Goal: Information Seeking & Learning: Learn about a topic

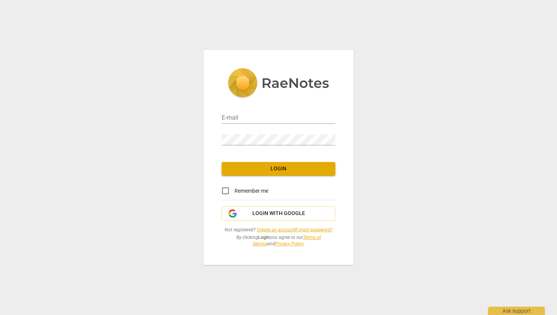
type input "[EMAIL_ADDRESS][DOMAIN_NAME]"
click at [294, 168] on span "Login" at bounding box center [279, 169] width 102 height 8
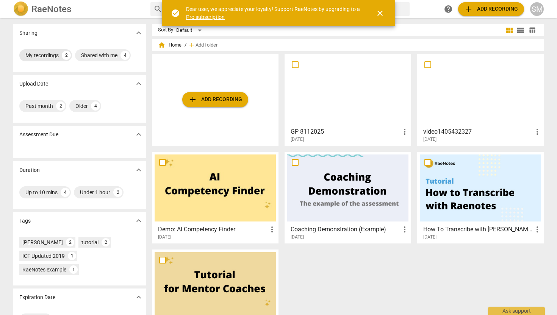
click at [45, 52] on div "My recordings" at bounding box center [41, 56] width 33 height 8
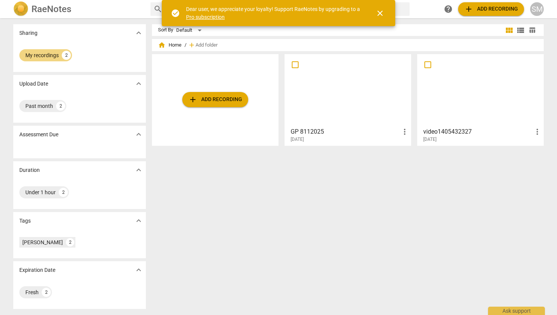
click at [348, 113] on div at bounding box center [347, 90] width 121 height 67
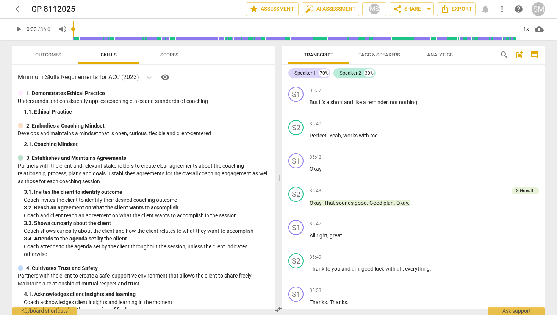
scroll to position [4889, 0]
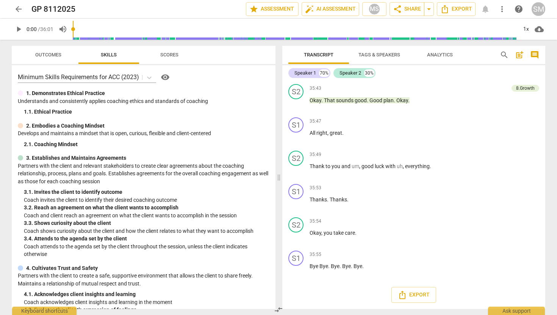
click at [535, 55] on span "comment" at bounding box center [534, 54] width 9 height 9
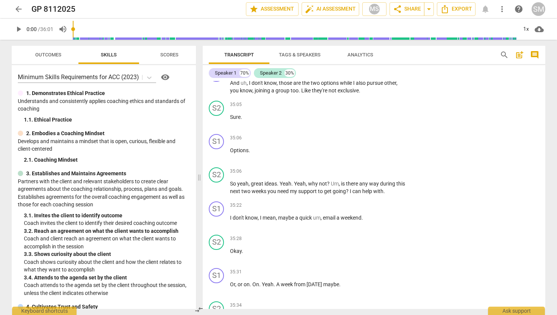
scroll to position [5240, 0]
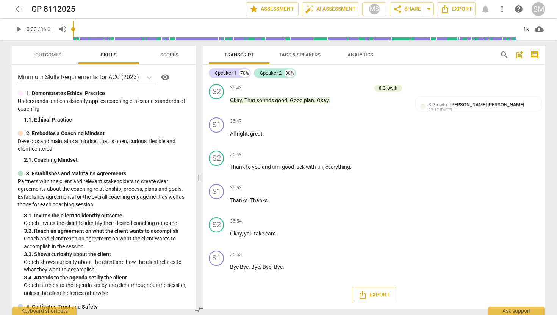
click at [535, 55] on span "comment" at bounding box center [534, 54] width 9 height 9
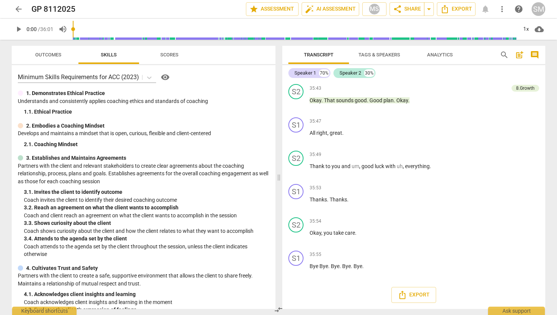
scroll to position [4889, 0]
click at [535, 55] on span "comment" at bounding box center [534, 54] width 9 height 9
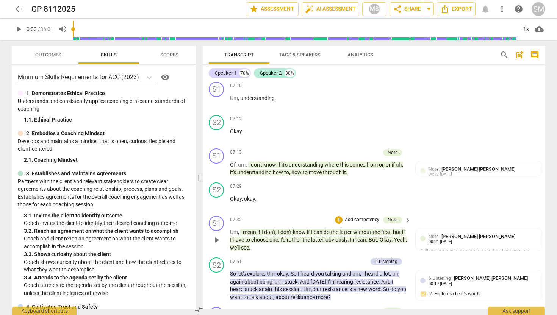
scroll to position [1059, 0]
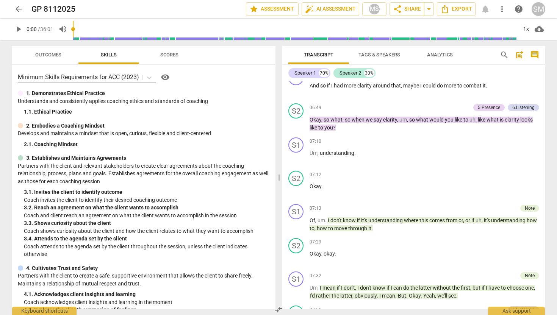
scroll to position [955, 0]
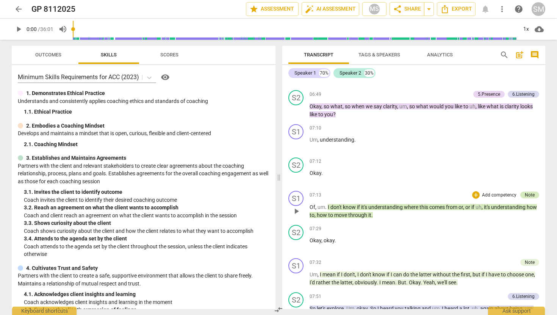
click at [531, 192] on div "Note" at bounding box center [530, 195] width 10 height 7
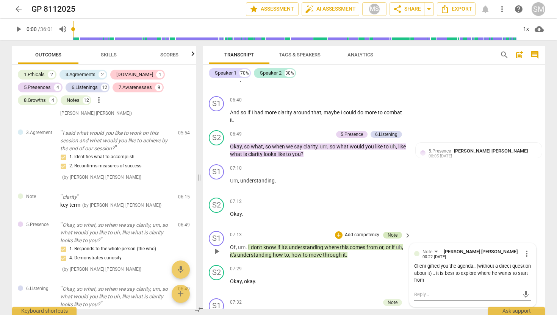
scroll to position [976, 0]
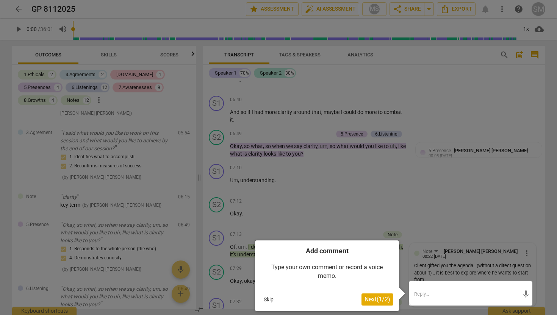
click at [510, 193] on div at bounding box center [278, 157] width 557 height 315
click at [302, 204] on div at bounding box center [278, 157] width 557 height 315
click at [266, 298] on button "Skip" at bounding box center [269, 299] width 16 height 11
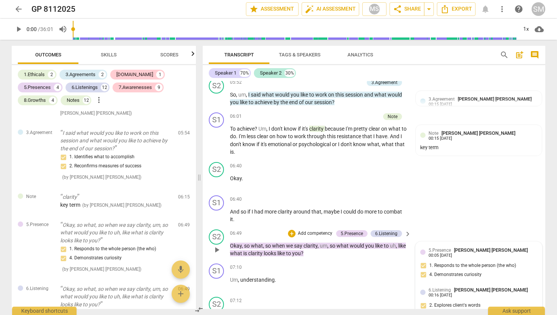
scroll to position [873, 0]
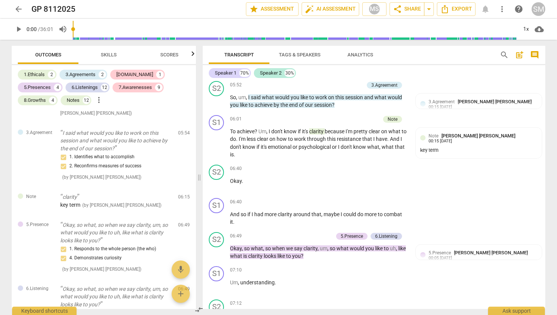
click at [107, 49] on button "Skills" at bounding box center [108, 55] width 61 height 18
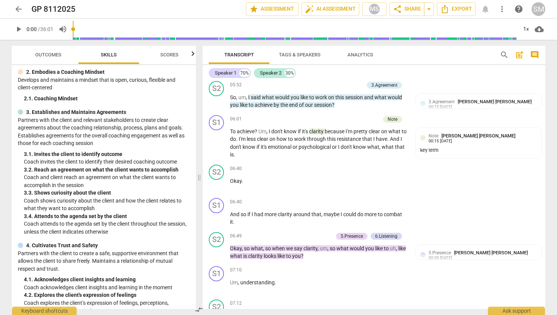
scroll to position [62, 0]
click at [174, 52] on span "Scores" at bounding box center [169, 55] width 18 height 6
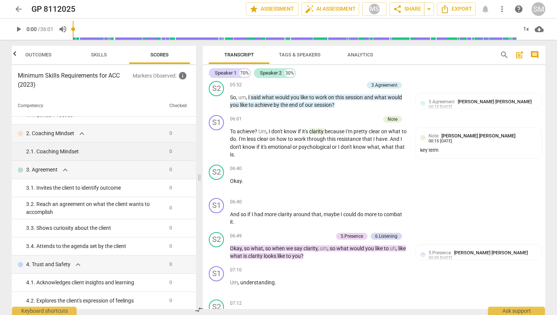
scroll to position [0, 0]
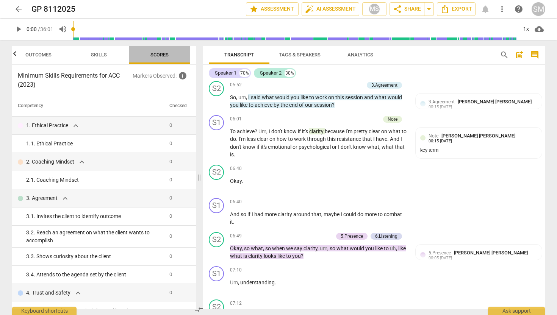
click at [160, 51] on span "Scores" at bounding box center [159, 55] width 36 height 10
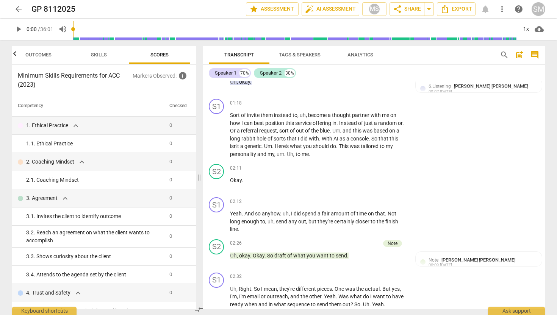
click at [98, 52] on span "Skills" at bounding box center [99, 55] width 16 height 6
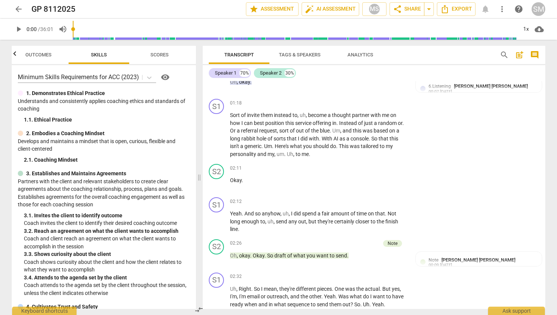
click at [45, 55] on span "Outcomes" at bounding box center [38, 55] width 26 height 6
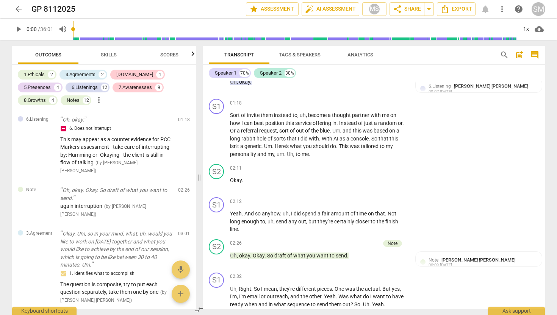
click at [161, 54] on span "Scores" at bounding box center [169, 55] width 18 height 6
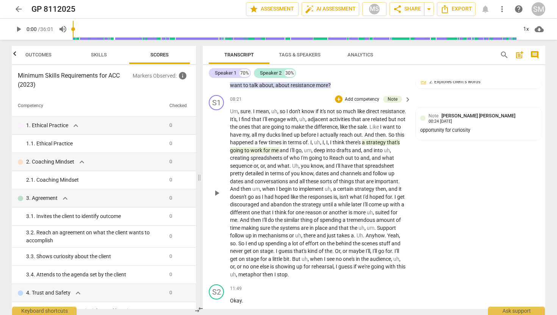
scroll to position [1269, 0]
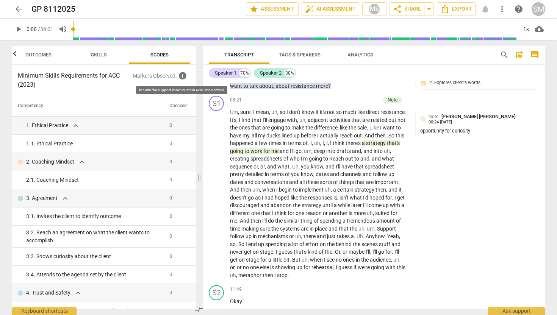
click at [182, 77] on span "info" at bounding box center [182, 75] width 9 height 9
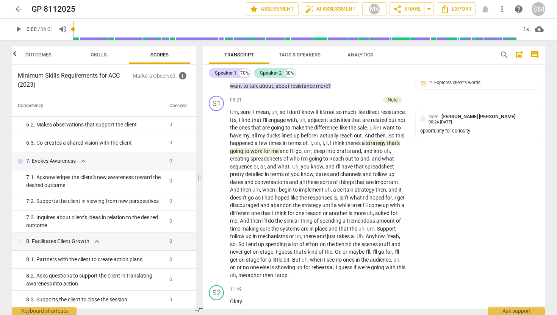
scroll to position [0, 0]
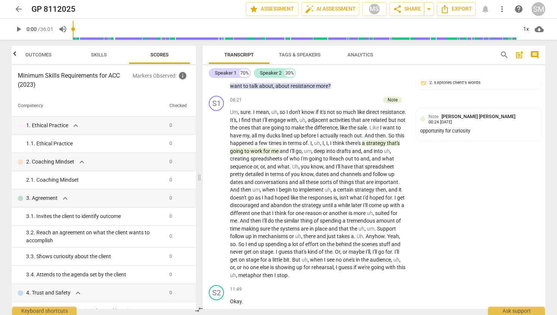
click at [156, 78] on p "Markers Observed : info" at bounding box center [161, 75] width 57 height 9
click at [184, 77] on span "info" at bounding box center [182, 75] width 9 height 9
click at [159, 51] on span "Scores" at bounding box center [159, 55] width 36 height 10
click at [361, 56] on span "Analytics" at bounding box center [360, 55] width 26 height 6
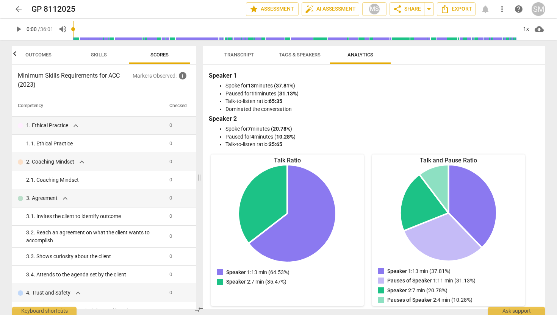
click at [236, 57] on span "Transcript" at bounding box center [239, 55] width 30 height 6
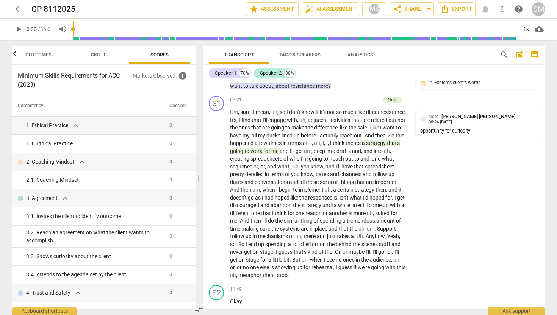
click at [161, 56] on span "Scores" at bounding box center [159, 55] width 18 height 6
click at [183, 75] on span "info" at bounding box center [182, 75] width 9 height 9
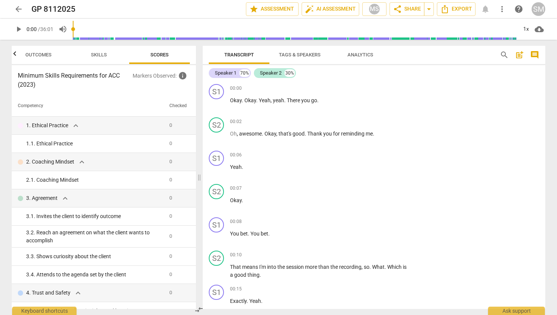
click at [13, 54] on icon "button" at bounding box center [14, 53] width 9 height 9
click at [162, 50] on span "Scores" at bounding box center [169, 55] width 36 height 10
click at [165, 75] on p "Markers Observed : info" at bounding box center [161, 75] width 57 height 9
click at [183, 77] on span "info" at bounding box center [182, 75] width 9 height 9
